Goal: Task Accomplishment & Management: Use online tool/utility

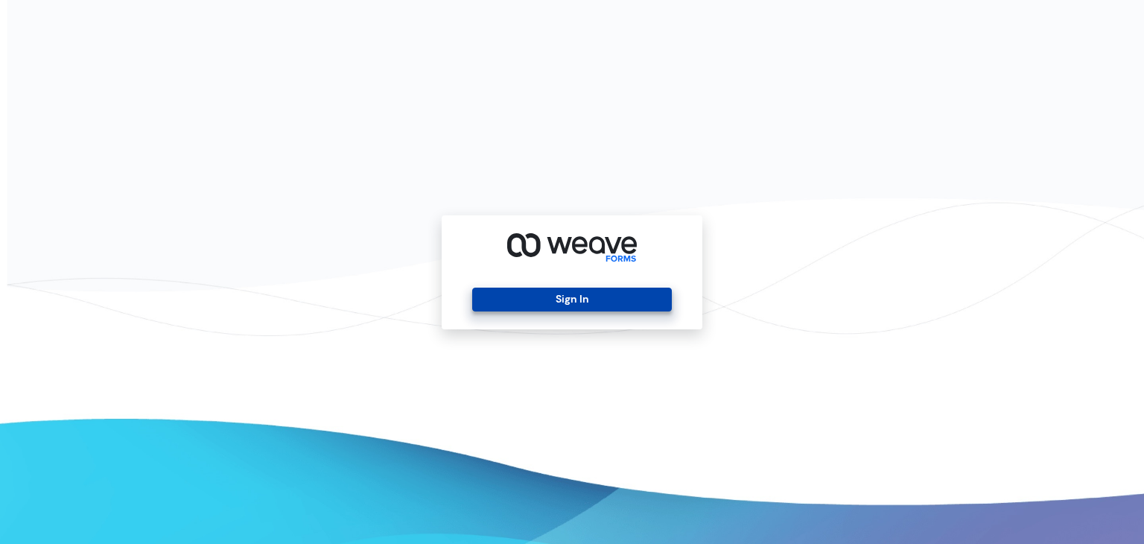
click at [558, 300] on button "Sign In" at bounding box center [571, 299] width 199 height 24
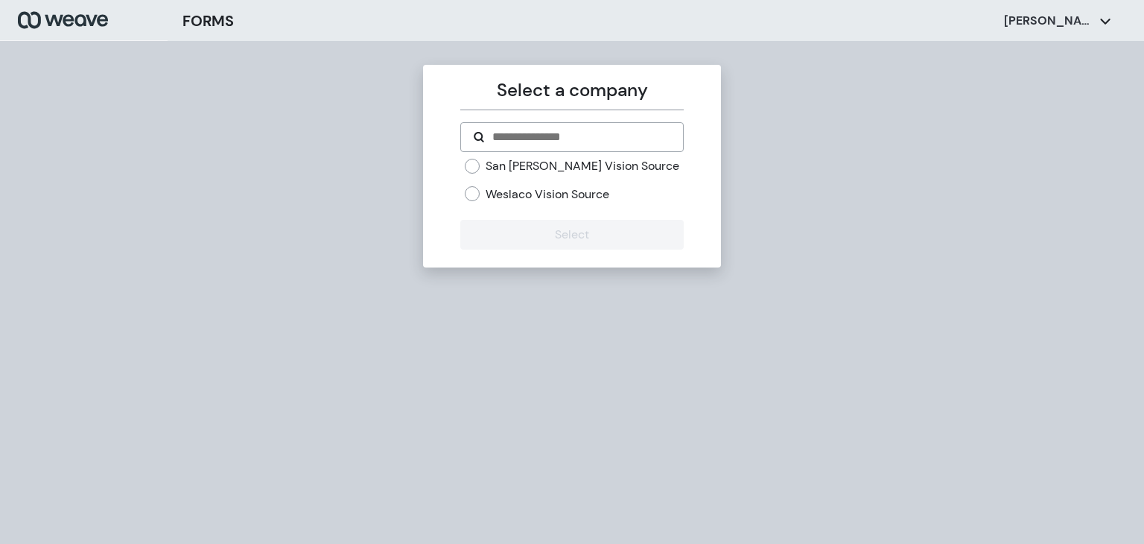
click at [521, 168] on label "San [PERSON_NAME] Vision Source" at bounding box center [583, 166] width 194 height 16
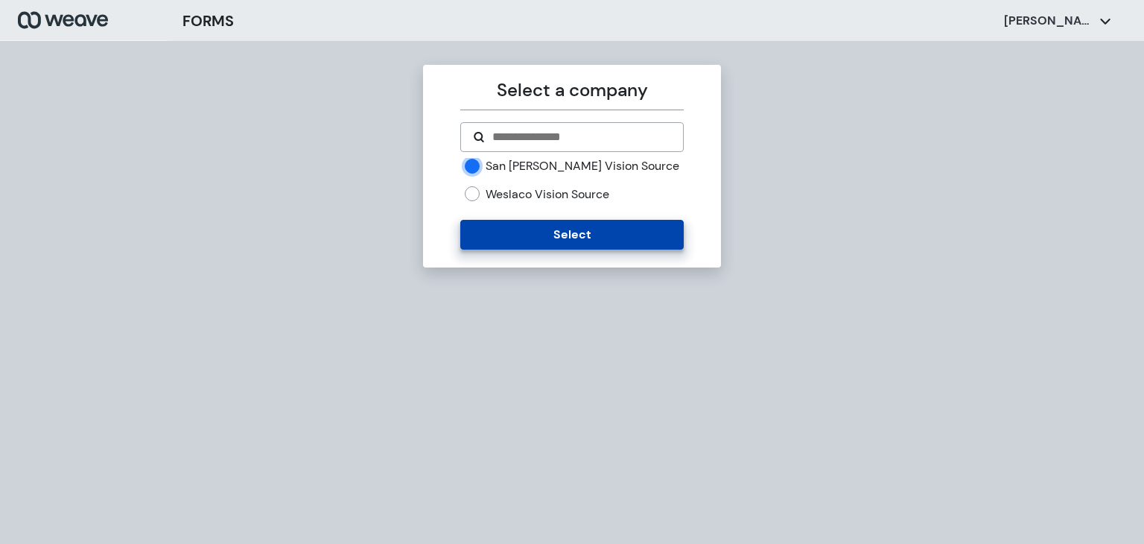
click at [533, 245] on button "Select" at bounding box center [571, 235] width 223 height 30
